Goal: Task Accomplishment & Management: Manage account settings

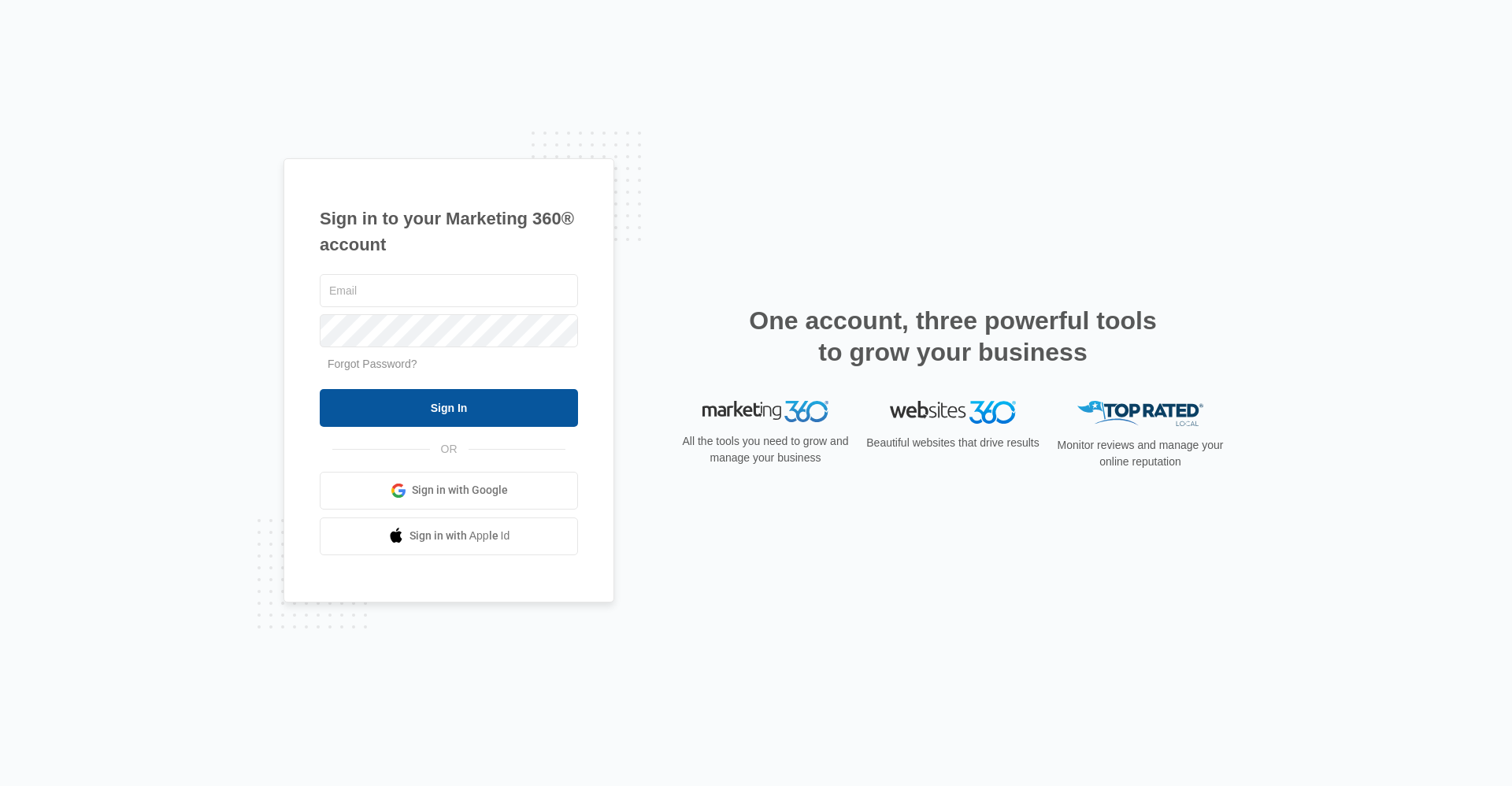
type input "frassist@vintage-corp.com"
click at [355, 401] on input "Sign In" at bounding box center [448, 408] width 258 height 38
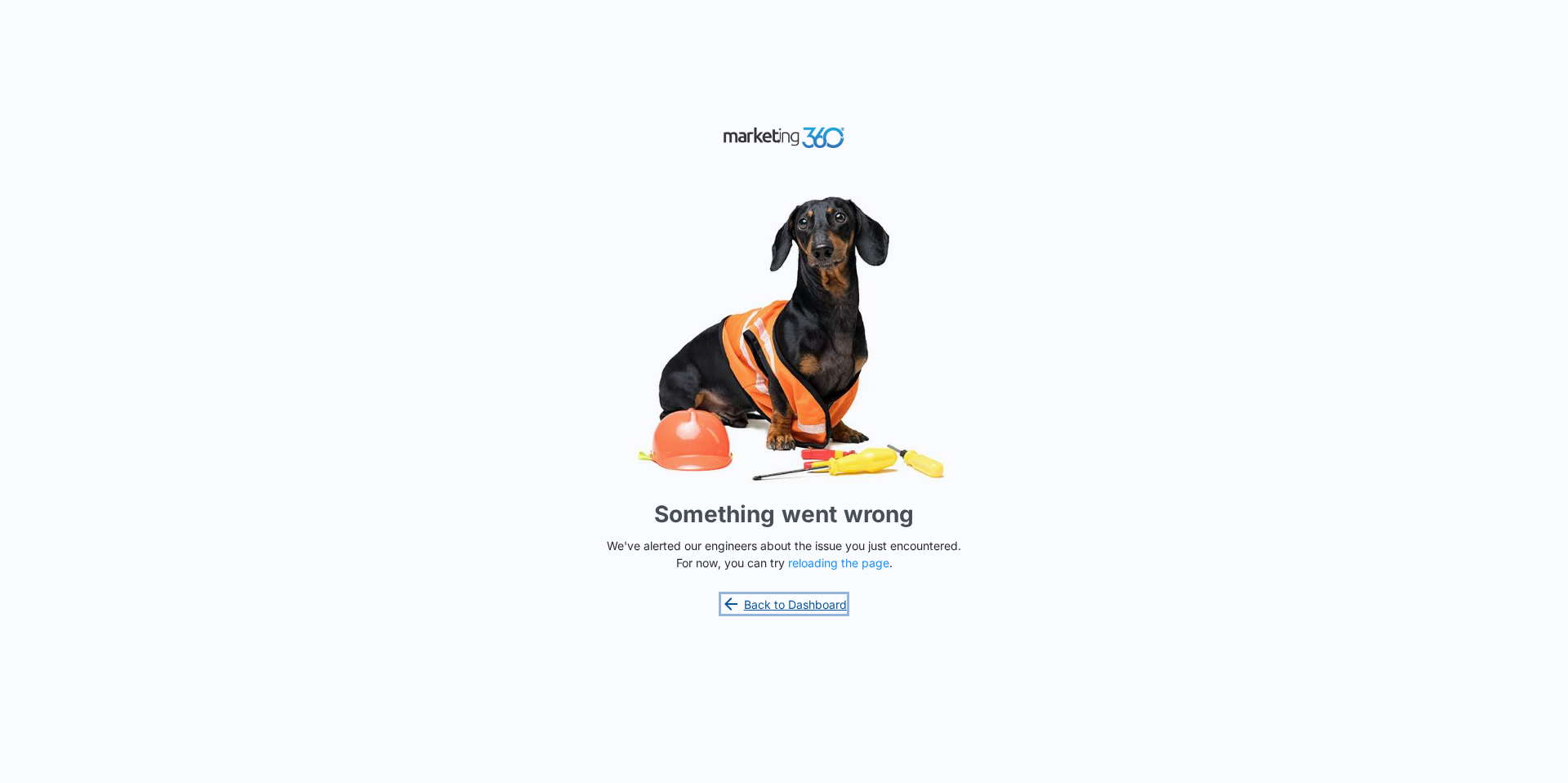
click at [771, 607] on link "Back to Dashboard" at bounding box center [784, 604] width 126 height 20
click at [808, 610] on link "Back to Dashboard" at bounding box center [784, 604] width 126 height 20
